Goal: Task Accomplishment & Management: Manage account settings

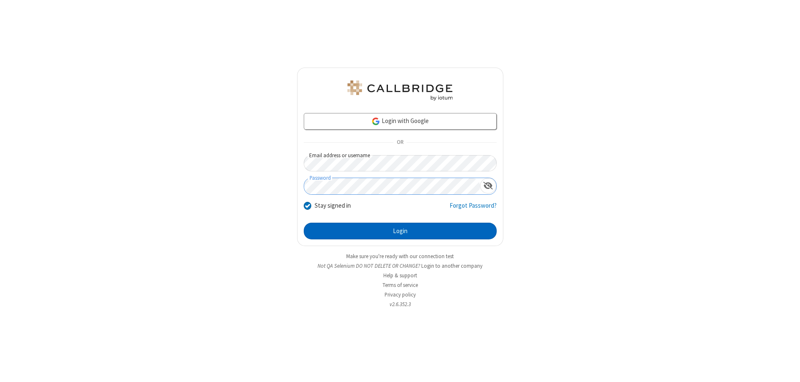
click at [400, 231] on button "Login" at bounding box center [400, 231] width 193 height 17
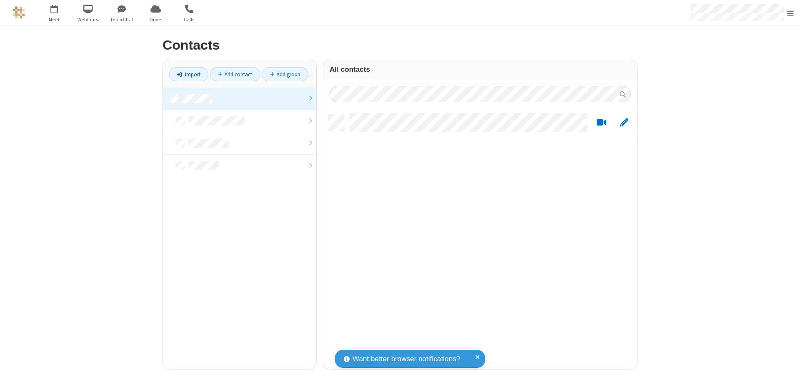
scroll to position [254, 308]
click at [240, 98] on link at bounding box center [239, 99] width 153 height 23
click at [189, 74] on link "Import" at bounding box center [188, 74] width 39 height 14
